Goal: Complete application form

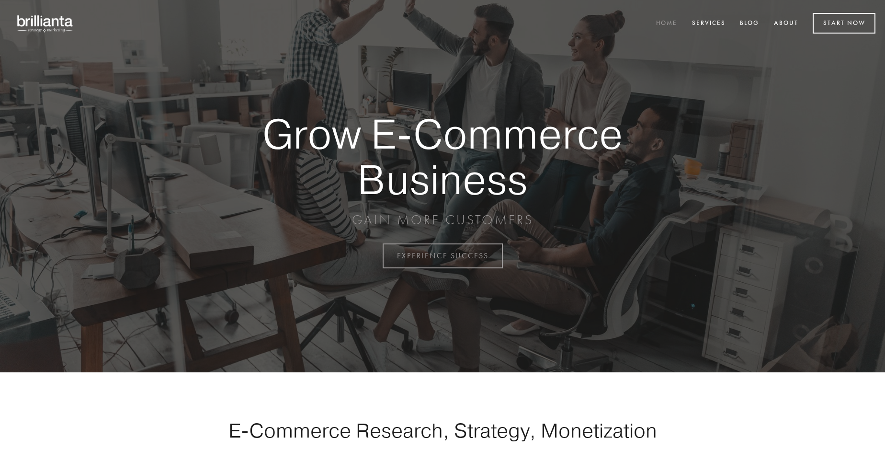
scroll to position [2511, 0]
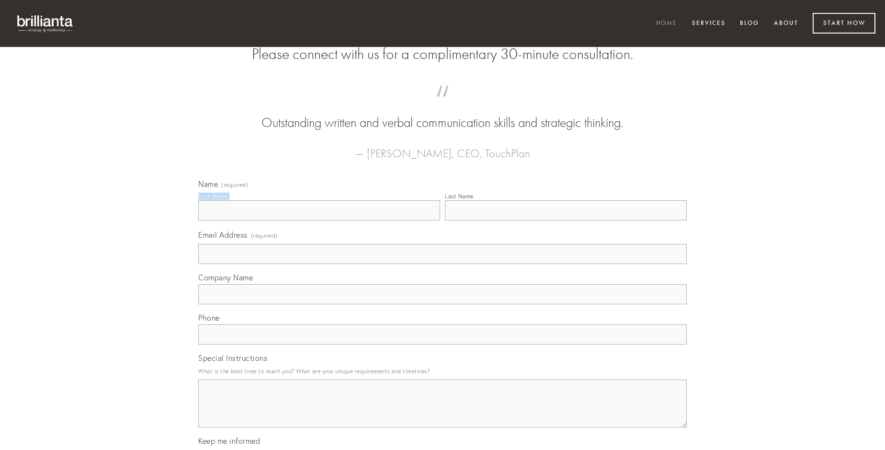
type input "[PERSON_NAME]"
click at [566, 220] on input "Last Name" at bounding box center [566, 210] width 242 height 20
type input "[PERSON_NAME]"
click at [443, 264] on input "Email Address (required)" at bounding box center [442, 254] width 489 height 20
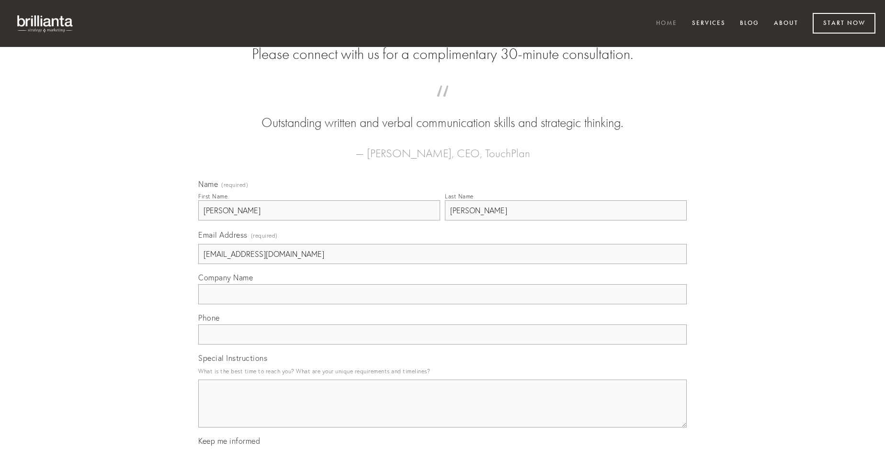
type input "[EMAIL_ADDRESS][DOMAIN_NAME]"
click at [443, 304] on input "Company Name" at bounding box center [442, 294] width 489 height 20
type input "abeo"
click at [443, 344] on input "text" at bounding box center [442, 334] width 489 height 20
click at [443, 412] on textarea "Special Instructions" at bounding box center [442, 403] width 489 height 48
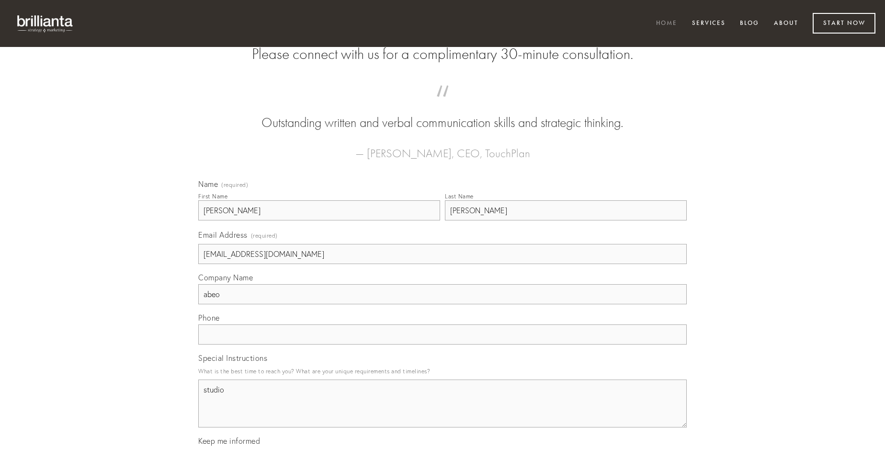
type textarea "studio"
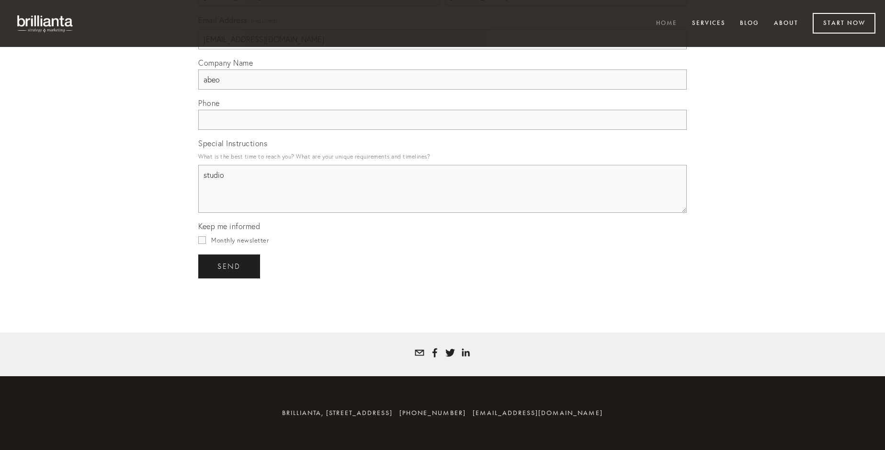
click at [230, 266] on span "send" at bounding box center [228, 266] width 23 height 9
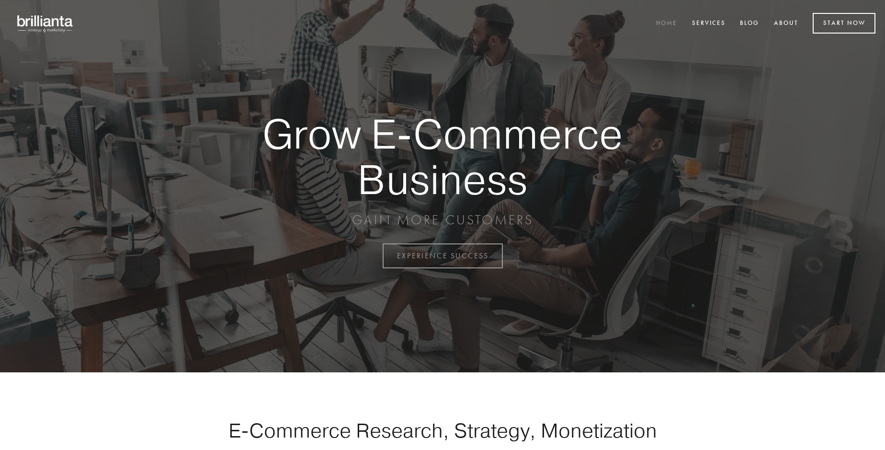
scroll to position [2511, 0]
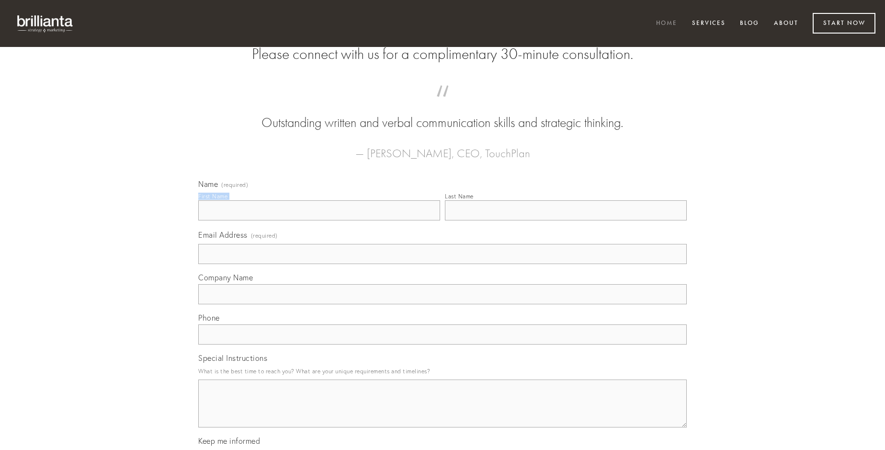
type input "[PERSON_NAME] DDS"
click at [566, 220] on input "Last Name" at bounding box center [566, 210] width 242 height 20
type input "[PERSON_NAME] DDS"
click at [443, 264] on input "Email Address (required)" at bounding box center [442, 254] width 489 height 20
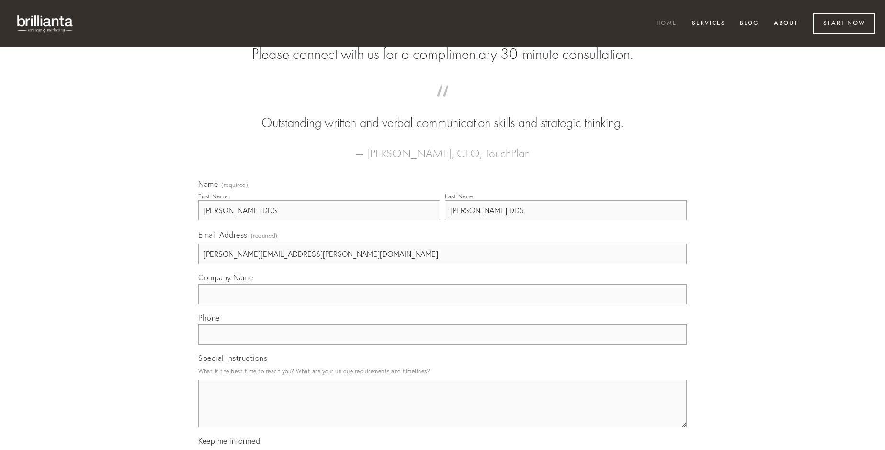
type input "[PERSON_NAME][EMAIL_ADDRESS][PERSON_NAME][DOMAIN_NAME]"
click at [443, 304] on input "Company Name" at bounding box center [442, 294] width 489 height 20
type input "ipsam"
click at [443, 344] on input "text" at bounding box center [442, 334] width 489 height 20
click at [443, 412] on textarea "Special Instructions" at bounding box center [442, 403] width 489 height 48
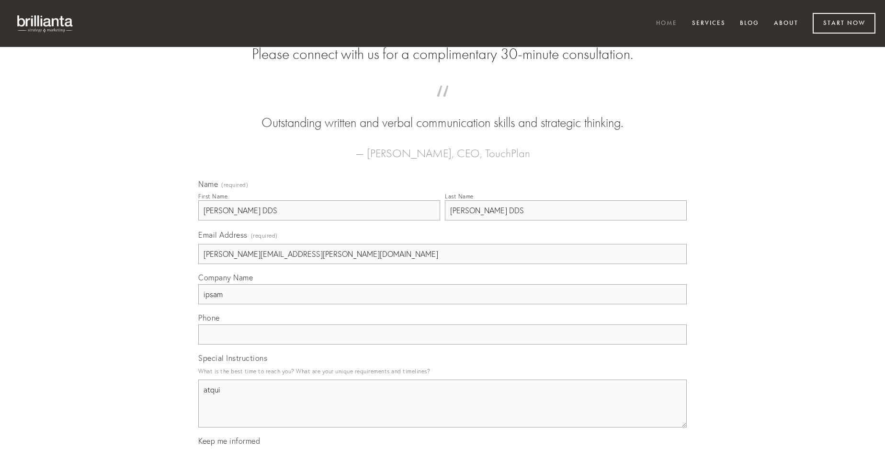
type textarea "atqui"
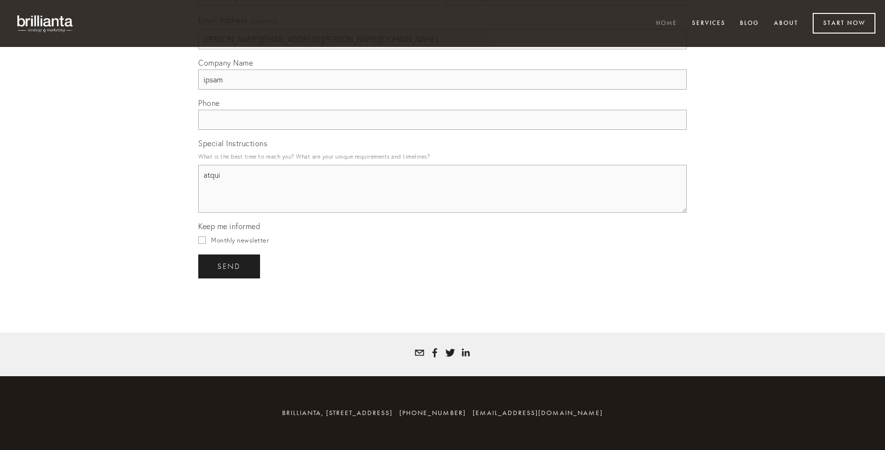
click at [230, 266] on span "send" at bounding box center [228, 266] width 23 height 9
